Goal: Task Accomplishment & Management: Manage account settings

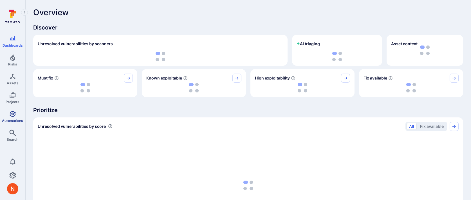
click at [11, 117] on link "Automations" at bounding box center [12, 117] width 25 height 17
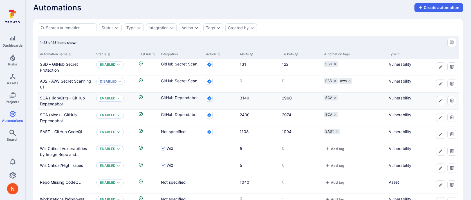
scroll to position [48, 0]
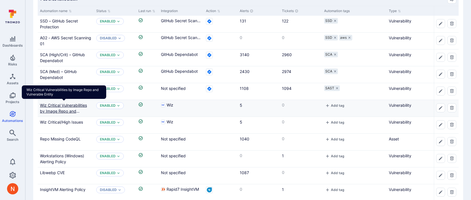
click at [64, 111] on link "Wiz Critical Vulnerabilities by Image Repo and Vulnerable Entity" at bounding box center [63, 111] width 47 height 17
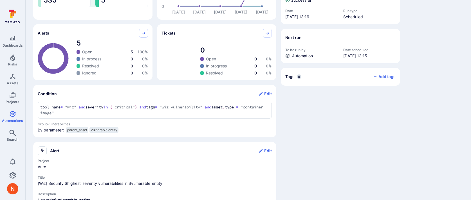
scroll to position [138, 0]
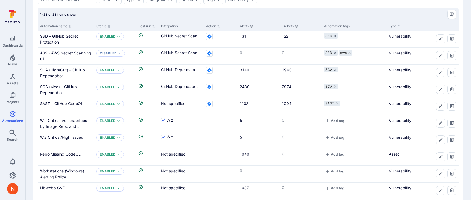
scroll to position [48, 0]
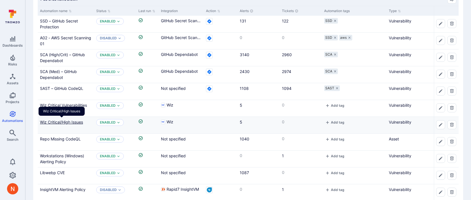
click at [64, 122] on link "Wiz Critical/High Issues" at bounding box center [61, 122] width 43 height 5
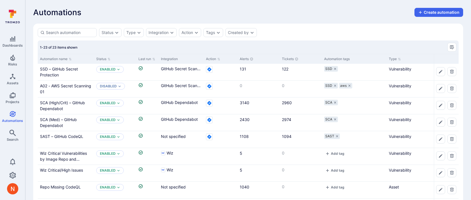
scroll to position [48, 0]
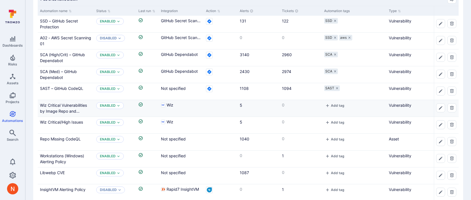
click at [69, 108] on div "Wiz Critical Vulnerabilities by Image Repo and Vulnerable Entity" at bounding box center [66, 108] width 52 height 12
click at [69, 105] on link "Wiz Critical Vulnerabilities by Image Repo and Vulnerable Entity" at bounding box center [63, 111] width 47 height 17
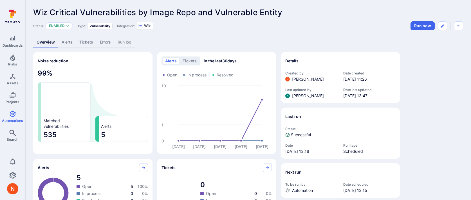
scroll to position [48, 0]
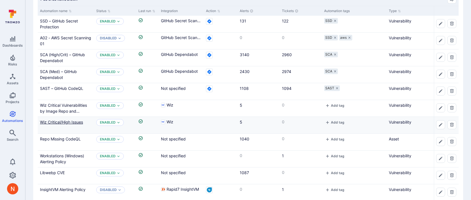
click at [76, 121] on link "Wiz Critical/High Issues" at bounding box center [61, 122] width 43 height 5
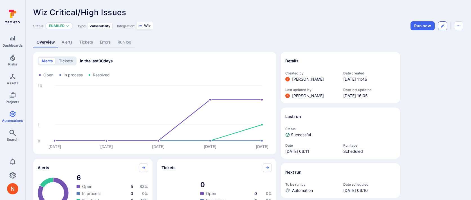
click at [442, 26] on icon "Edit automation" at bounding box center [442, 26] width 4 height 4
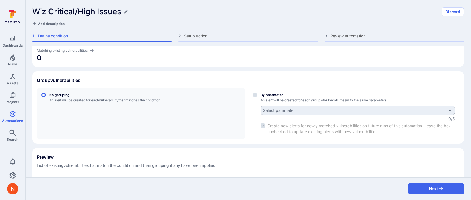
scroll to position [161, 0]
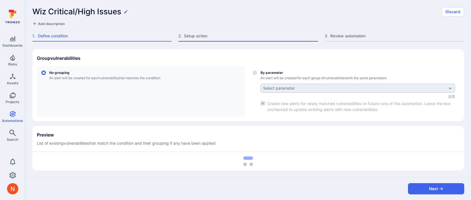
click at [196, 38] on span "Setup action" at bounding box center [251, 36] width 134 height 6
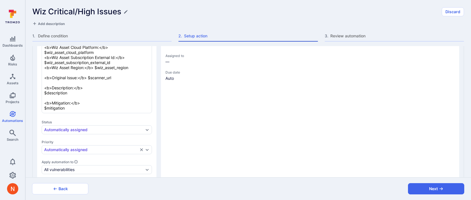
type textarea "x"
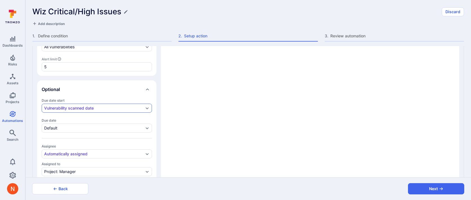
scroll to position [236, 0]
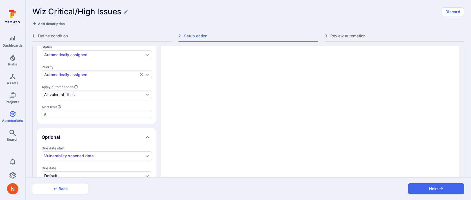
click at [60, 105] on icon "Sets the maximum number of open alerts this automation will have at a time (not…" at bounding box center [59, 106] width 3 height 3
click at [60, 112] on input "5" at bounding box center [96, 115] width 105 height 6
type textarea "x"
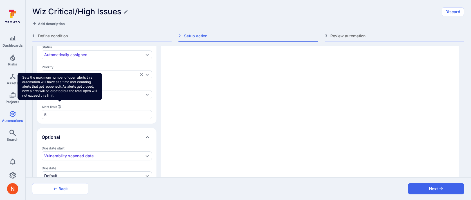
type textarea "x"
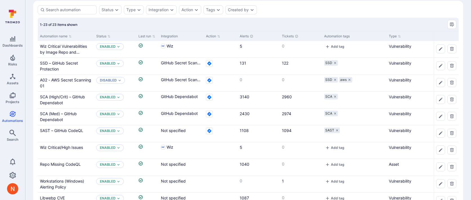
scroll to position [16, 0]
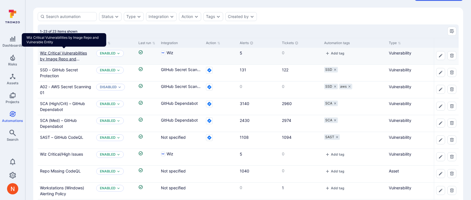
click at [82, 53] on link "Wiz Critical Vulnerabilities by Image Repo and Vulnerable Entity" at bounding box center [63, 59] width 47 height 17
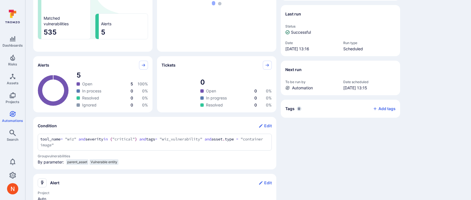
scroll to position [226, 0]
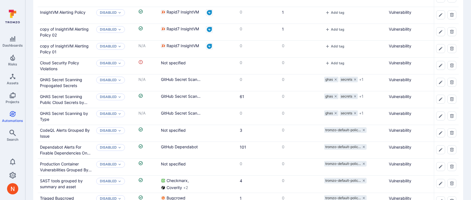
scroll to position [16, 0]
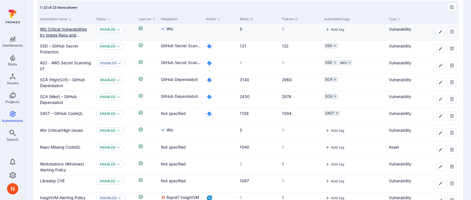
scroll to position [42, 0]
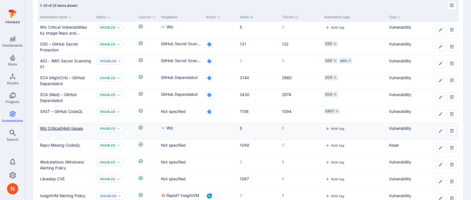
click at [64, 129] on link "Wiz Critical/High Issues" at bounding box center [61, 128] width 43 height 5
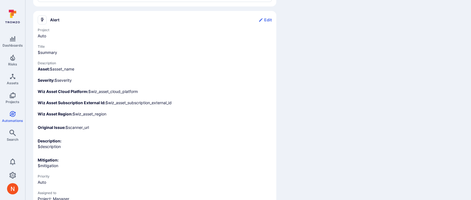
scroll to position [287, 0]
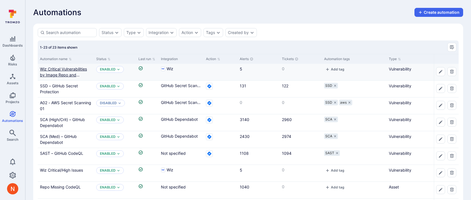
click at [63, 77] on link "Wiz Critical Vulnerabilities by Image Repo and Vulnerable Entity" at bounding box center [63, 75] width 47 height 17
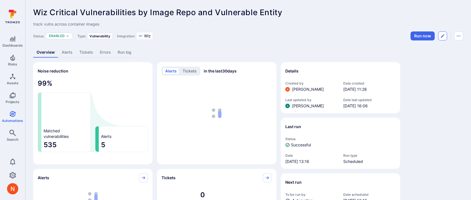
click at [442, 35] on icon "Edit automation" at bounding box center [442, 36] width 4 height 4
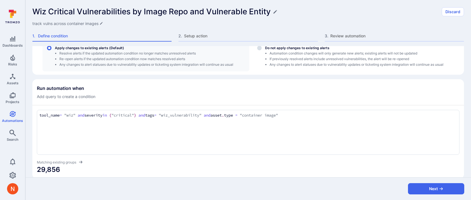
scroll to position [64, 0]
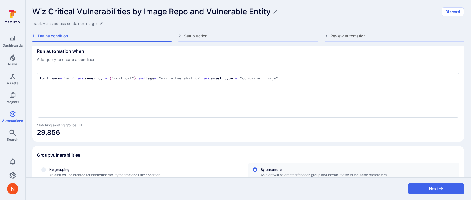
click at [308, 76] on textarea "tool_name = "wiz" and severity in ("critical") and tags = "wiz_vulnerability" a…" at bounding box center [247, 78] width 417 height 6
click at [273, 145] on div "This automation has existing alerts and tickets which will be impacted if polic…" at bounding box center [247, 121] width 431 height 276
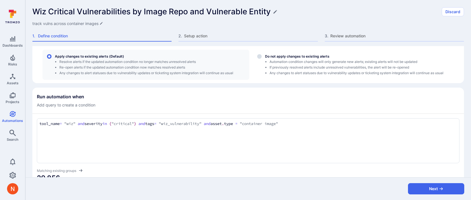
scroll to position [10, 0]
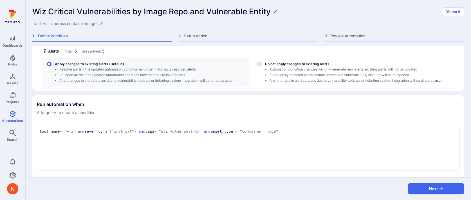
click at [321, 129] on textarea "tool_name = "wiz" and severity in ("critical") and tags = "wiz_vulnerability" a…" at bounding box center [247, 132] width 417 height 6
click at [64, 150] on li "wiz _project_names" at bounding box center [78, 151] width 71 height 8
click at [381, 131] on textarea "tool_name = "wiz" and severity in ("critical") and tags = "wiz_vulnerability" a…" at bounding box center [247, 132] width 417 height 6
type textarea "tool_name = "wiz" and severity in ("critical") and tags = "wiz_vulnerability" a…"
click at [335, 105] on div "Run automation when Add query to create a condition" at bounding box center [248, 109] width 422 height 14
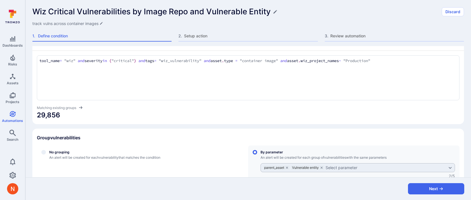
click at [326, 114] on span "29,856" at bounding box center [248, 115] width 422 height 9
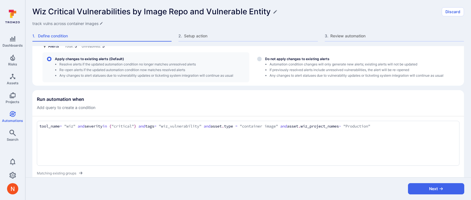
scroll to position [0, 0]
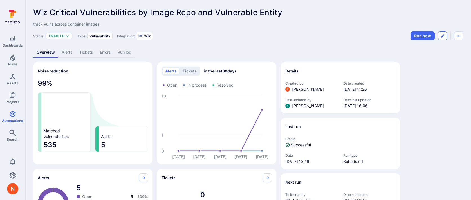
click at [444, 34] on icon "Edit automation" at bounding box center [442, 36] width 4 height 4
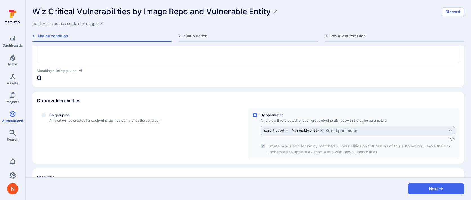
scroll to position [123, 0]
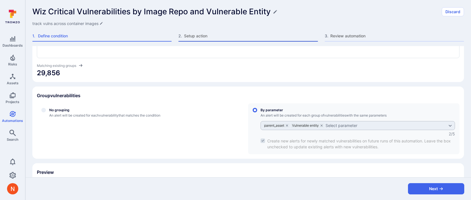
click at [202, 37] on span "Setup action" at bounding box center [251, 36] width 134 height 6
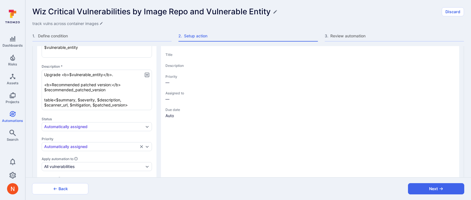
type textarea "x"
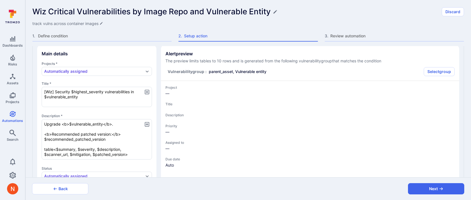
scroll to position [75, 0]
type textarea "x"
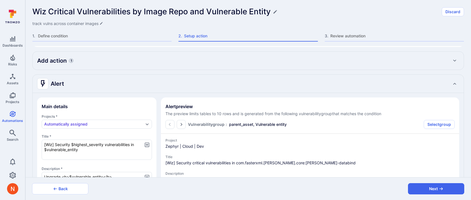
scroll to position [0, 0]
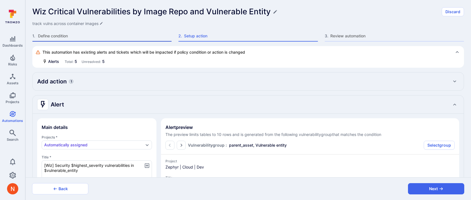
click at [72, 33] on span "Define condition" at bounding box center [105, 36] width 134 height 6
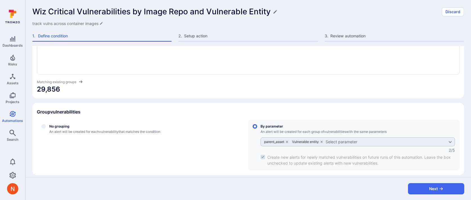
scroll to position [139, 0]
